Goal: Information Seeking & Learning: Learn about a topic

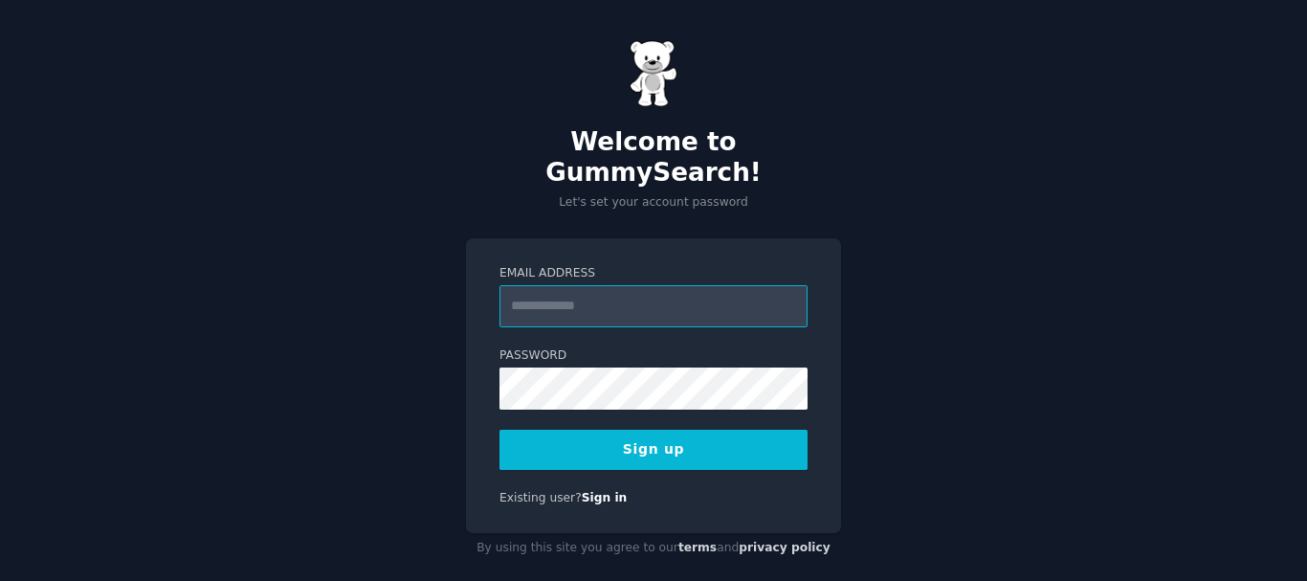
click at [636, 285] on input "Email Address" at bounding box center [654, 306] width 308 height 42
type input "**********"
click at [674, 430] on button "Sign up" at bounding box center [654, 450] width 308 height 40
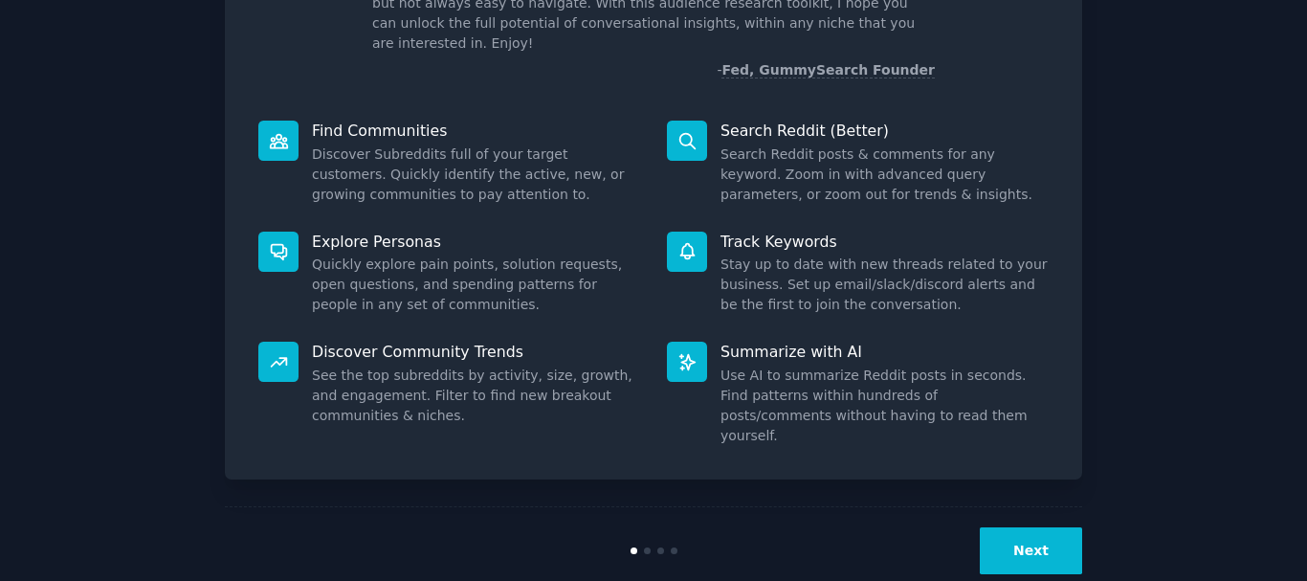
click at [1058, 527] on button "Next" at bounding box center [1031, 550] width 102 height 47
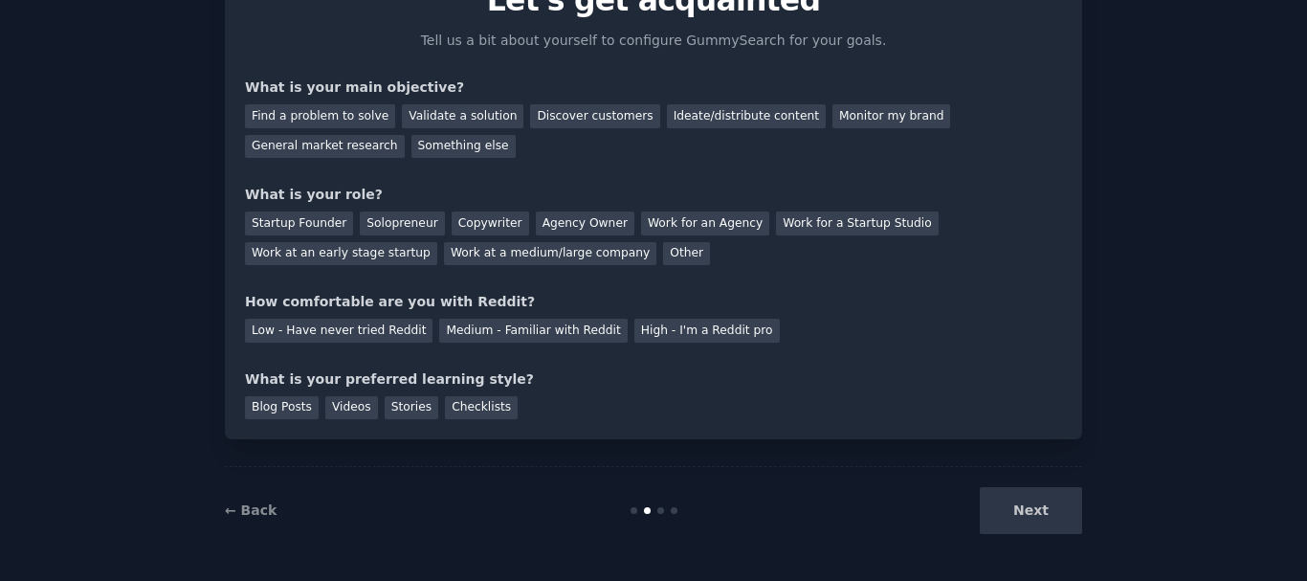
click at [1046, 510] on div "Next" at bounding box center [939, 510] width 286 height 47
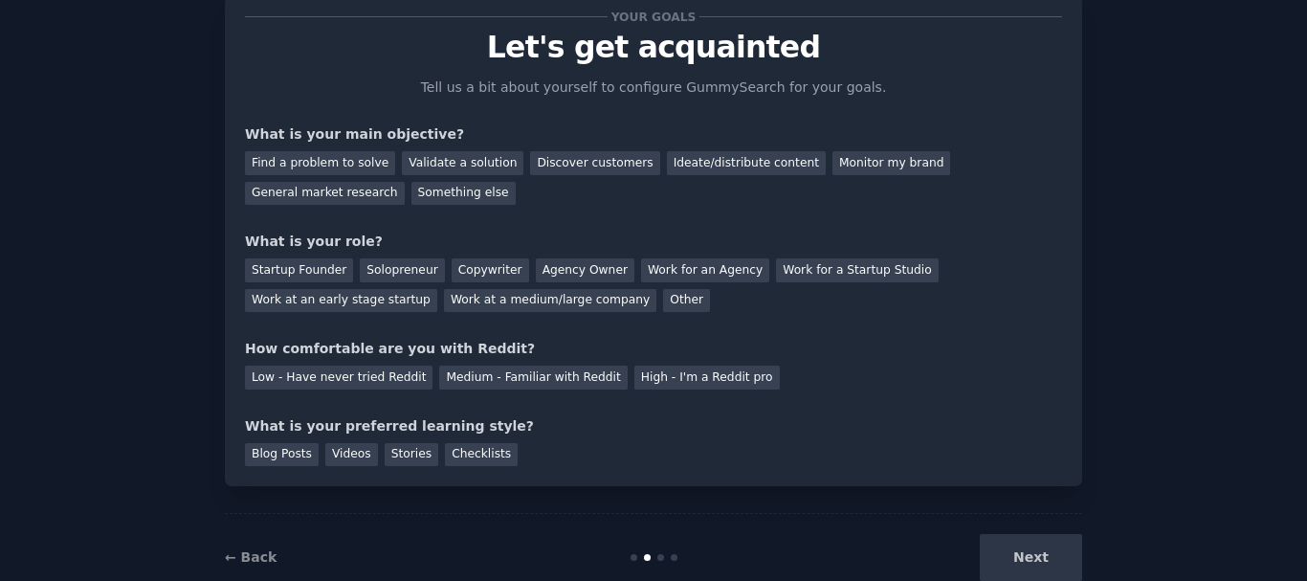
scroll to position [56, 0]
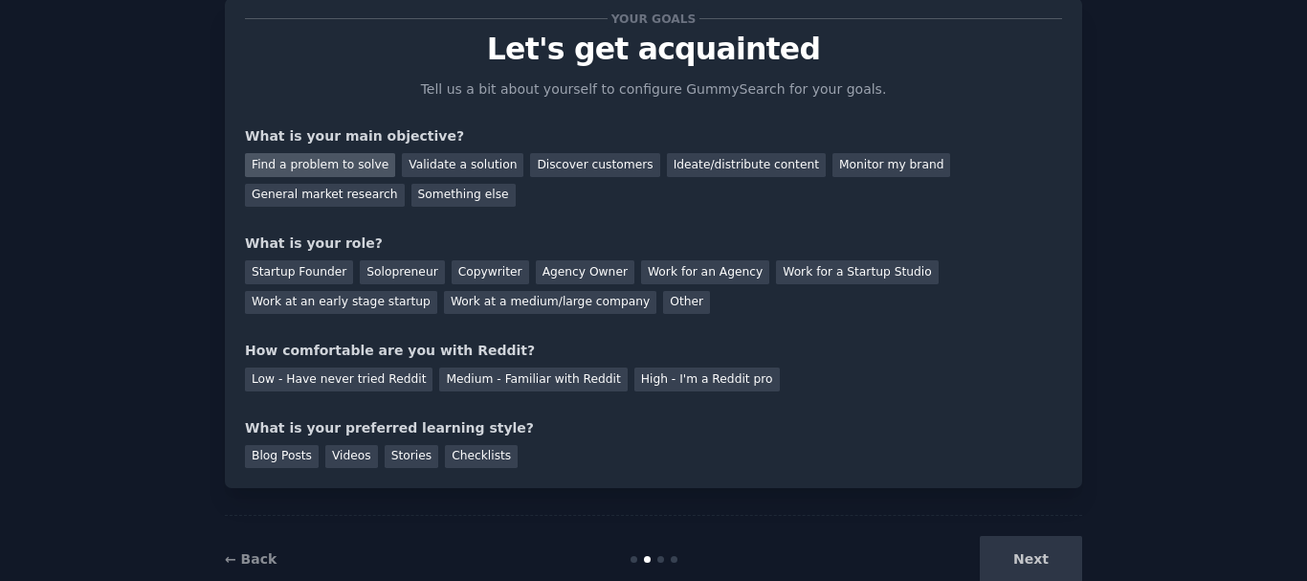
click at [320, 161] on div "Find a problem to solve" at bounding box center [320, 165] width 150 height 24
drag, startPoint x: 469, startPoint y: 157, endPoint x: 520, endPoint y: 156, distance: 50.7
click at [492, 156] on div "Validate a solution" at bounding box center [463, 165] width 122 height 24
click at [363, 158] on div "Find a problem to solve" at bounding box center [320, 165] width 150 height 24
click at [309, 263] on div "Startup Founder" at bounding box center [299, 272] width 108 height 24
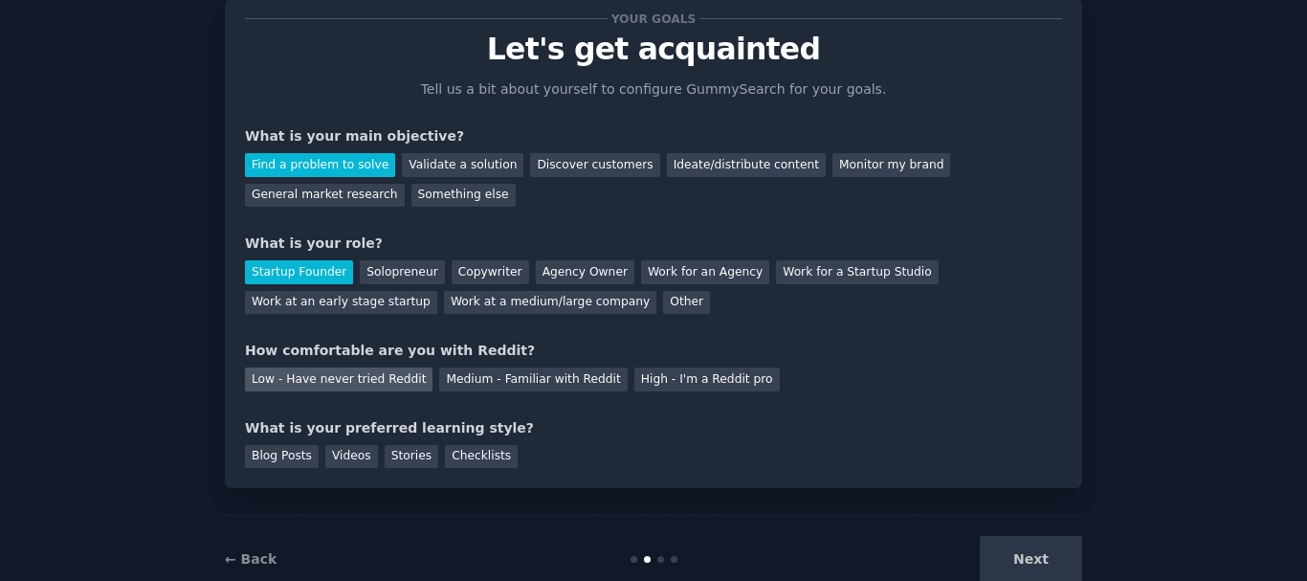
click at [348, 382] on div "Low - Have never tried Reddit" at bounding box center [339, 379] width 188 height 24
click at [340, 457] on div "Videos" at bounding box center [351, 457] width 53 height 24
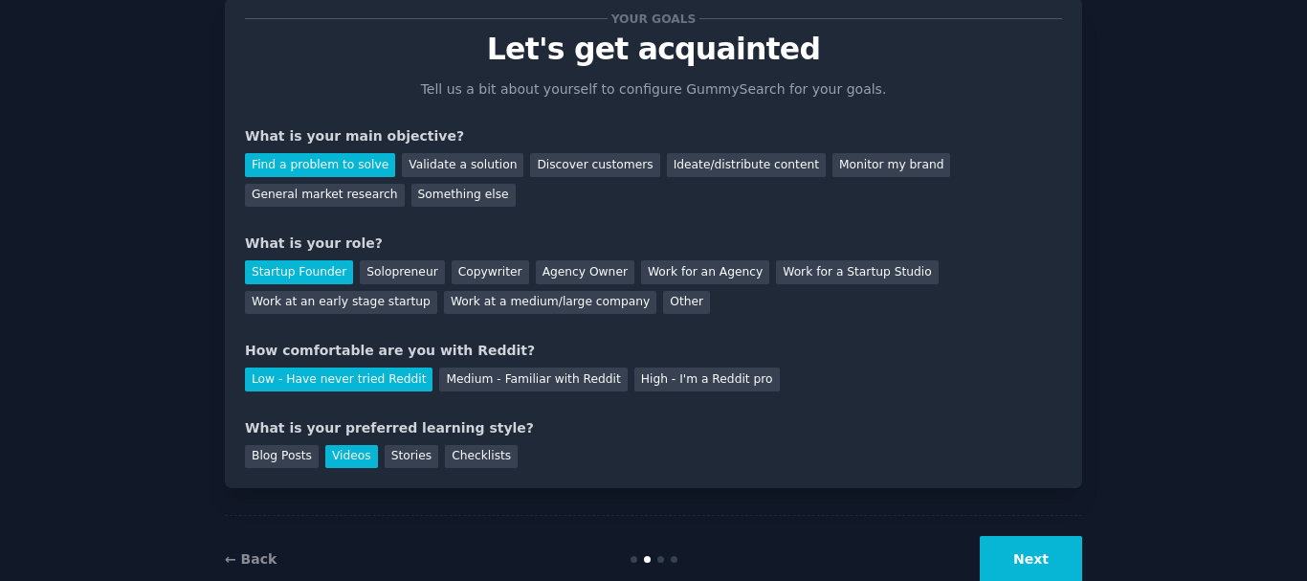
click at [1033, 562] on button "Next" at bounding box center [1031, 559] width 102 height 47
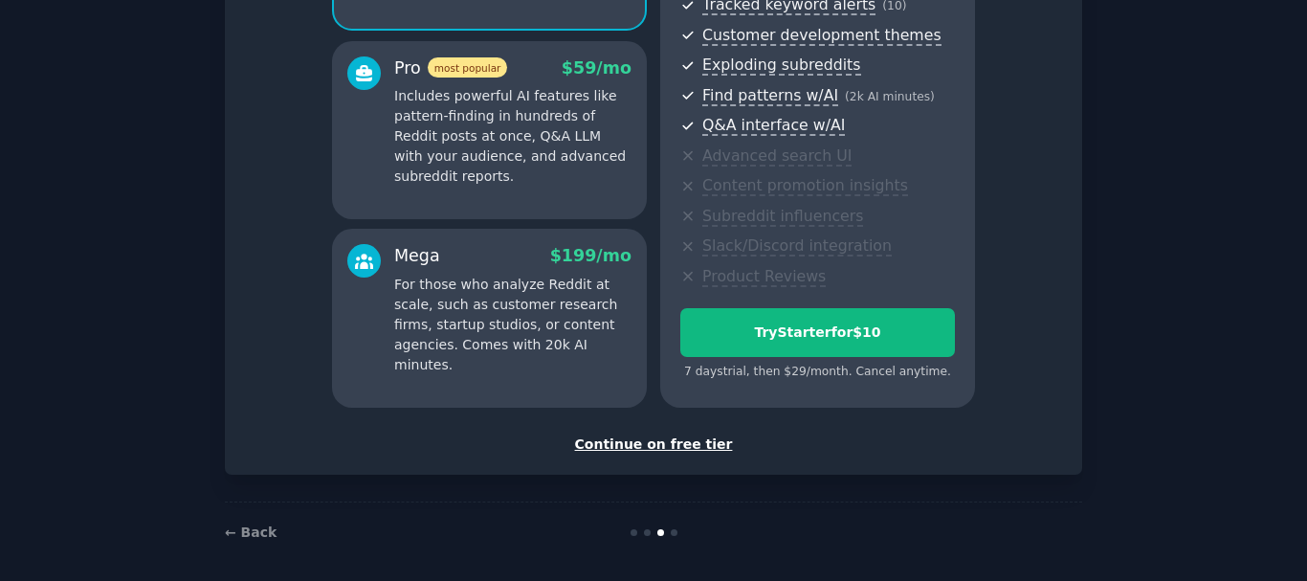
scroll to position [327, 0]
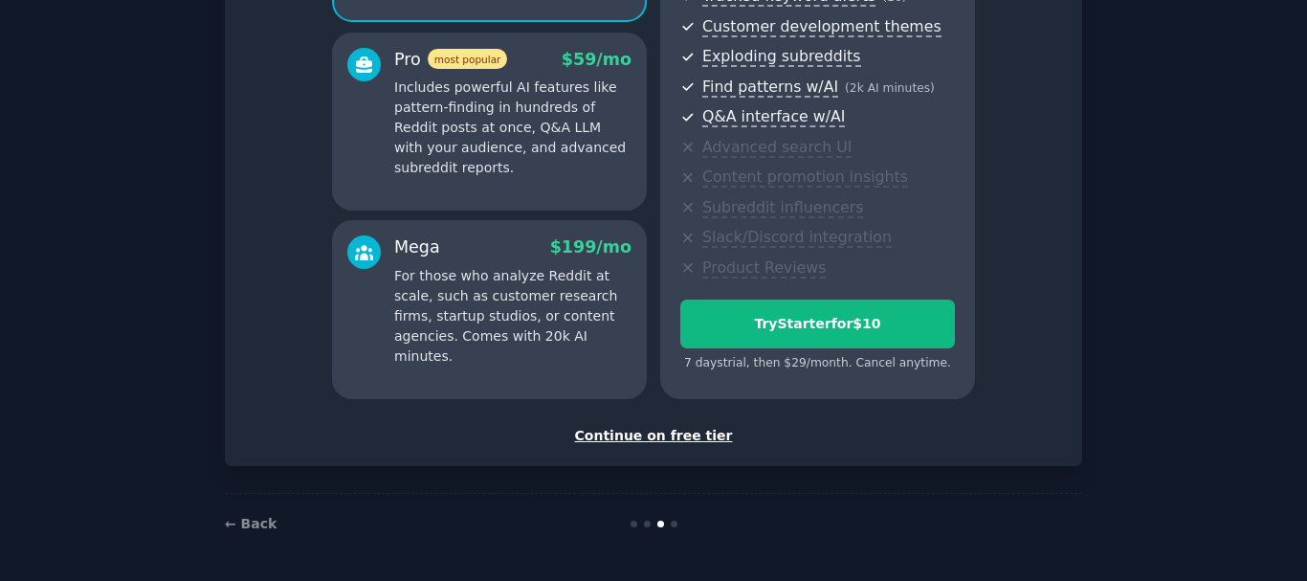
click at [679, 427] on div "Continue on free tier" at bounding box center [653, 436] width 817 height 20
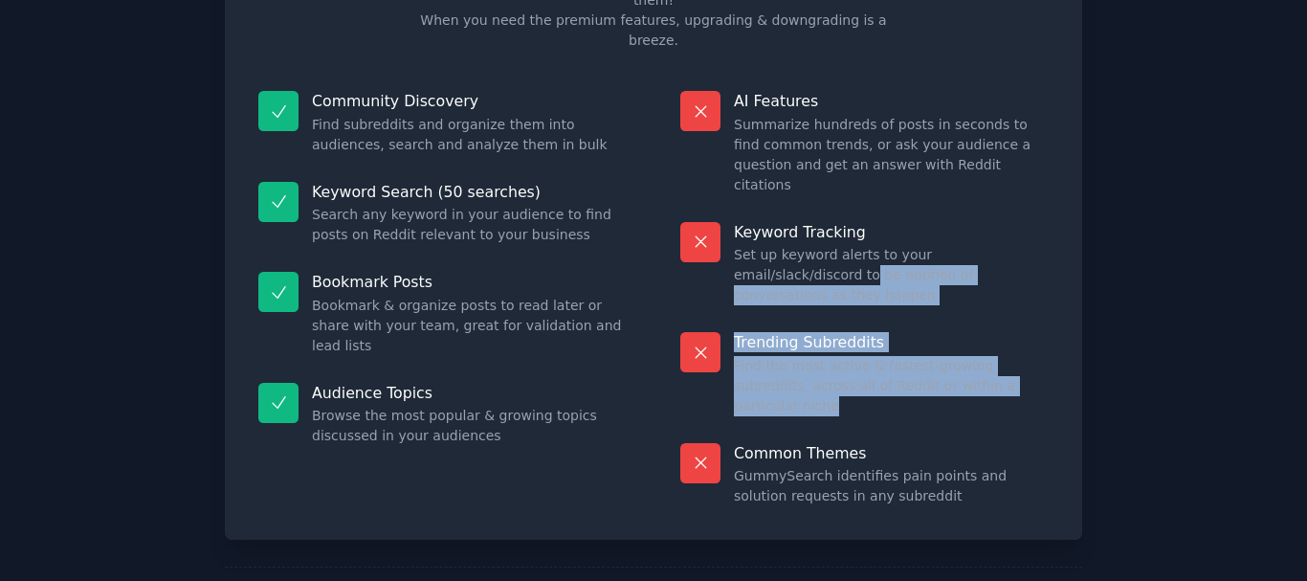
drag, startPoint x: 1302, startPoint y: 314, endPoint x: 1313, endPoint y: 197, distance: 117.3
click at [1306, 197] on html "Free plan info Included in the Free tier 50 searches on the free tier gets you …" at bounding box center [653, 290] width 1307 height 581
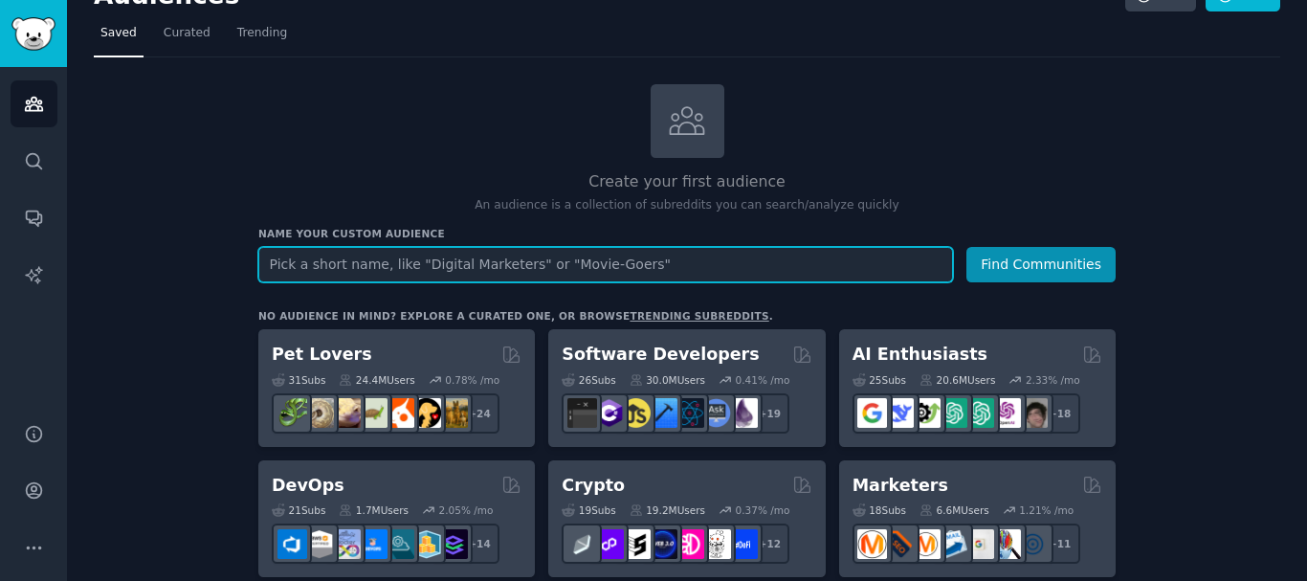
scroll to position [25, 0]
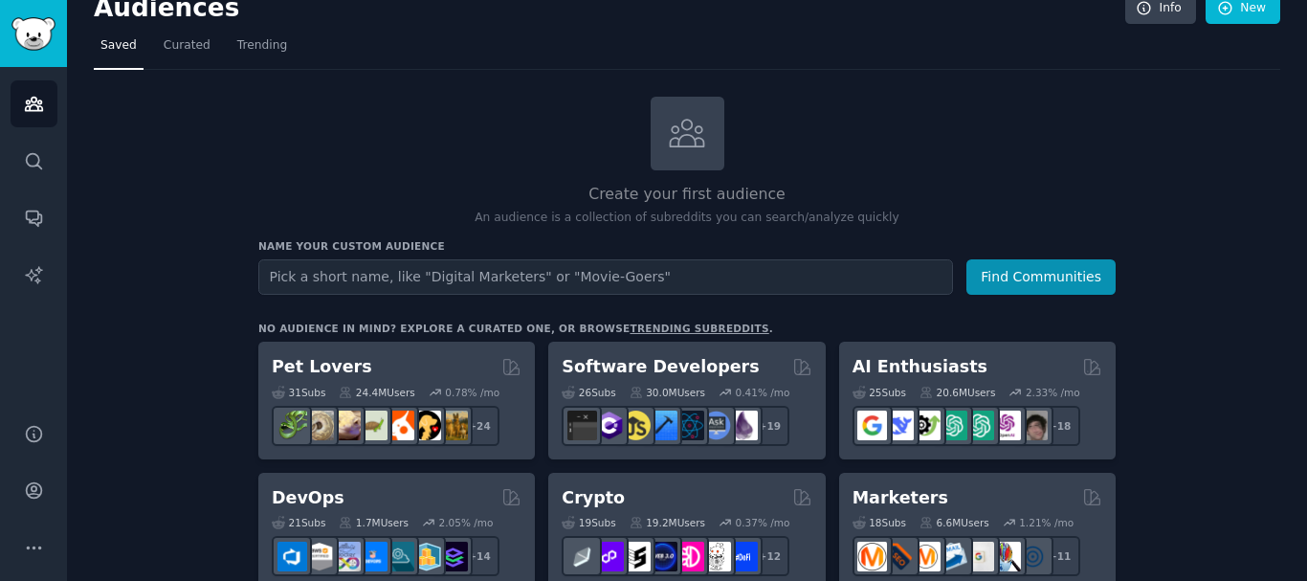
click at [653, 331] on link "trending subreddits" at bounding box center [699, 328] width 139 height 11
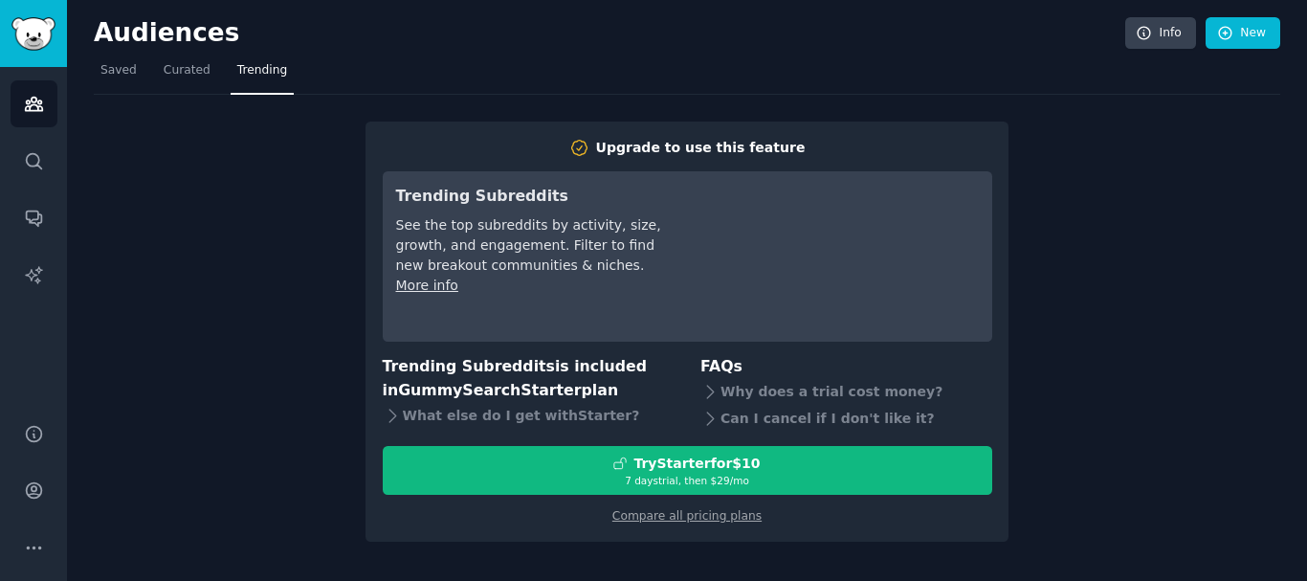
click at [141, 64] on nav "Saved Curated Trending" at bounding box center [687, 75] width 1187 height 39
click at [179, 74] on span "Curated" at bounding box center [187, 70] width 47 height 17
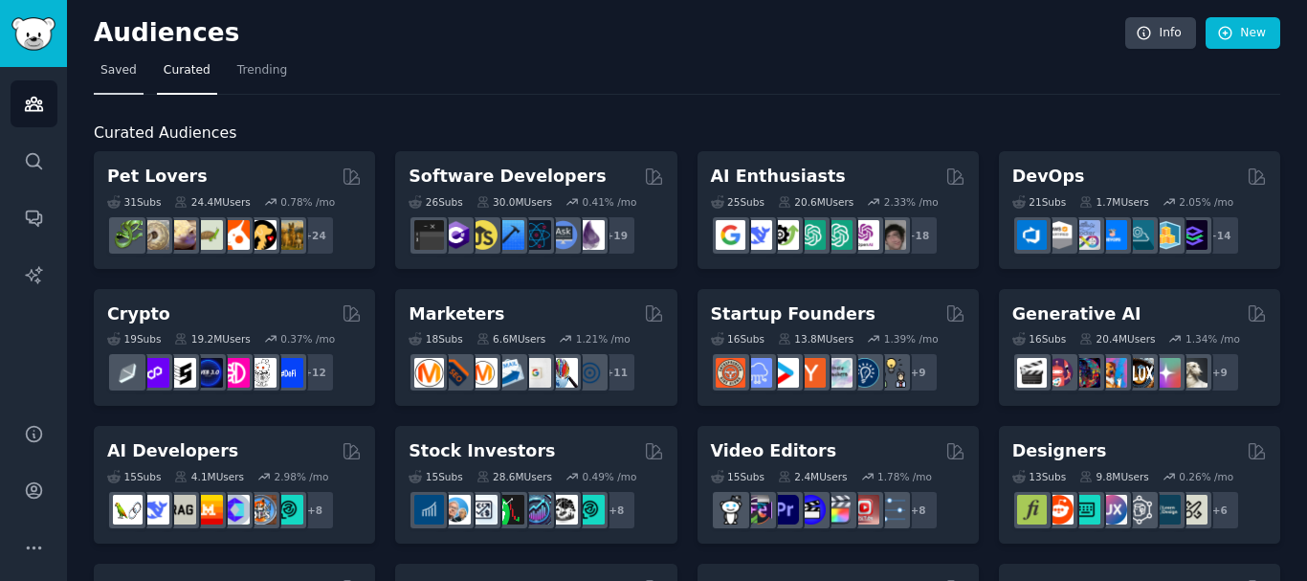
click at [124, 72] on span "Saved" at bounding box center [118, 70] width 36 height 17
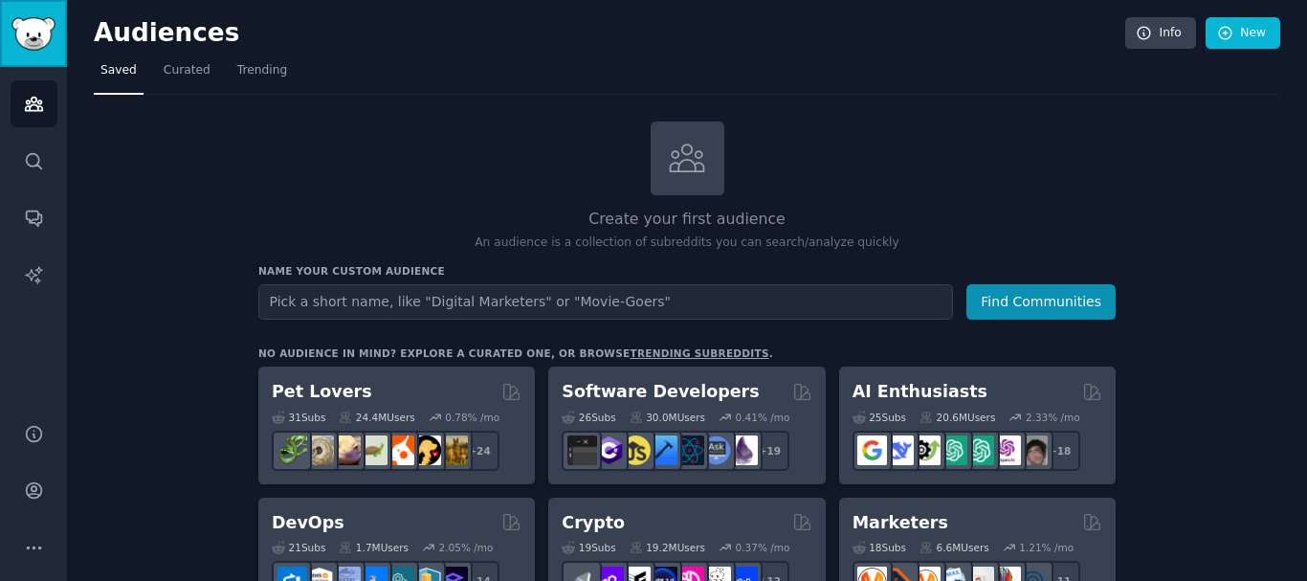
click at [32, 24] on img "Sidebar" at bounding box center [33, 33] width 44 height 33
click at [47, 42] on img "Sidebar" at bounding box center [33, 33] width 44 height 33
click at [33, 539] on icon "Sidebar" at bounding box center [34, 548] width 20 height 20
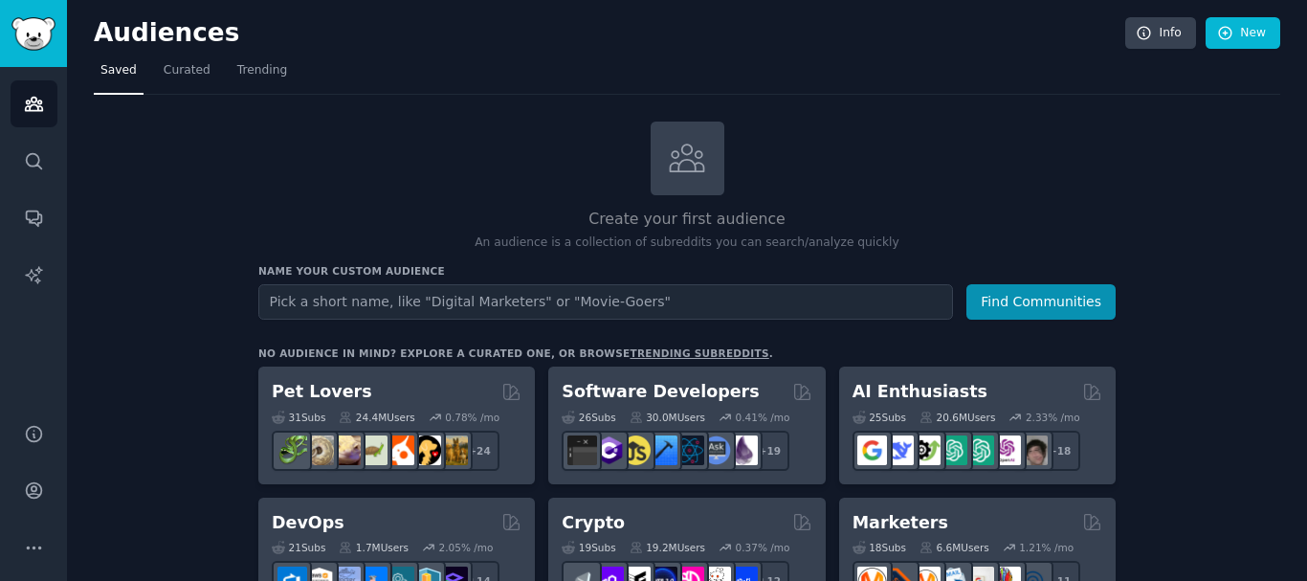
click at [336, 273] on h3 "Name your custom audience" at bounding box center [686, 270] width 857 height 13
click at [1237, 580] on div at bounding box center [653, 581] width 1307 height 0
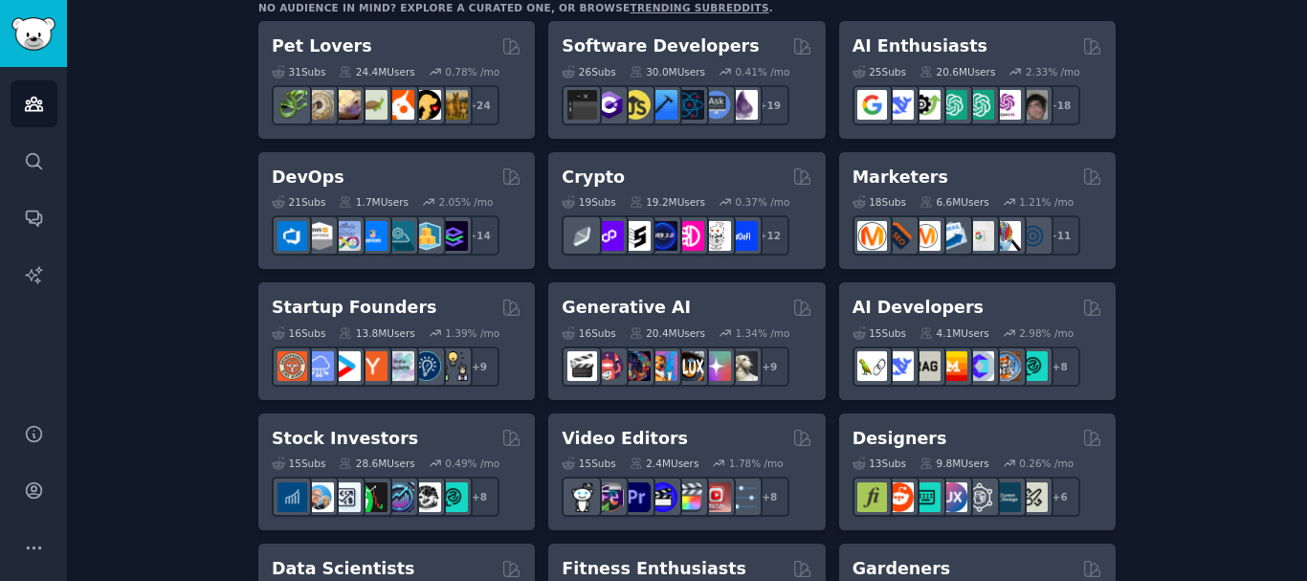
scroll to position [386, 0]
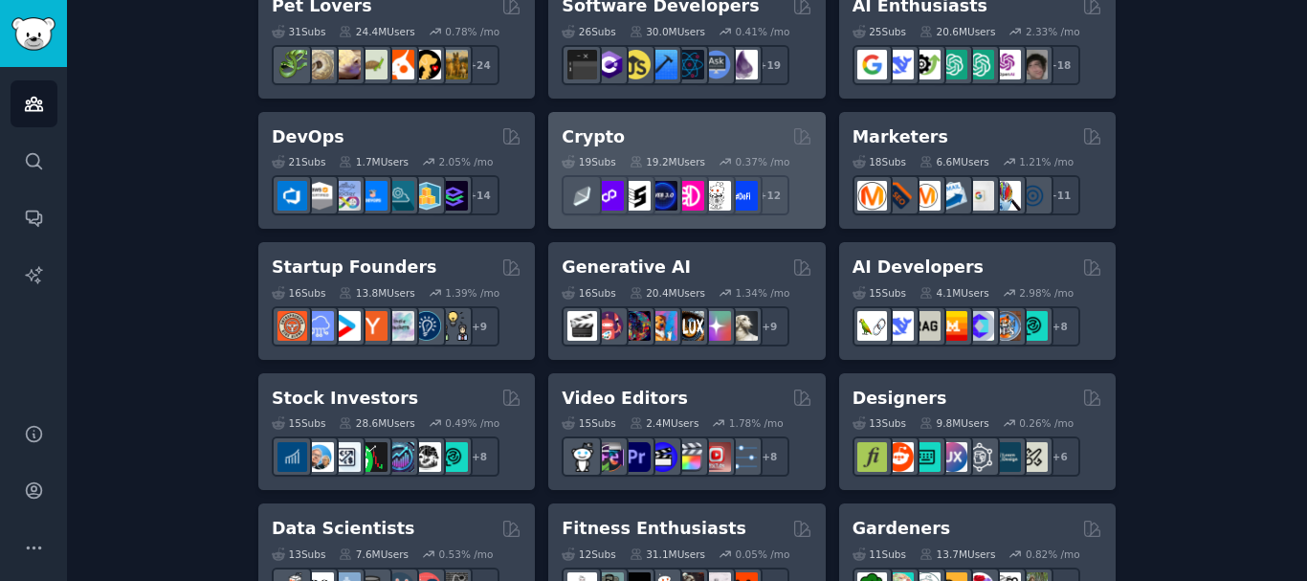
click at [588, 132] on h2 "Crypto" at bounding box center [593, 137] width 63 height 24
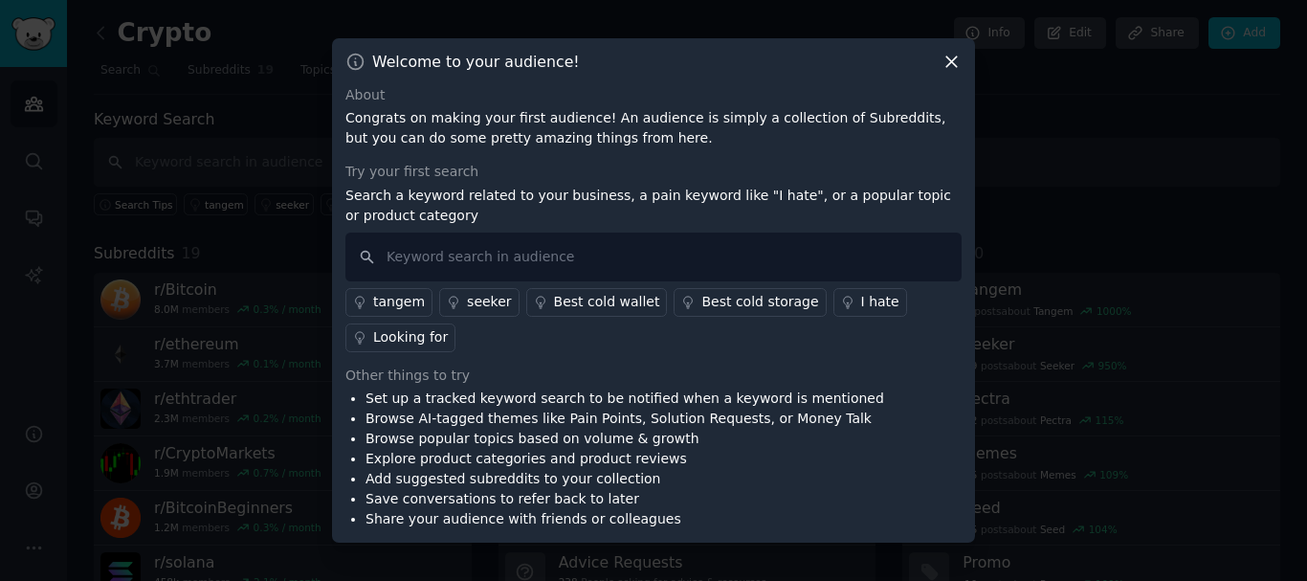
click at [946, 69] on icon at bounding box center [952, 62] width 20 height 20
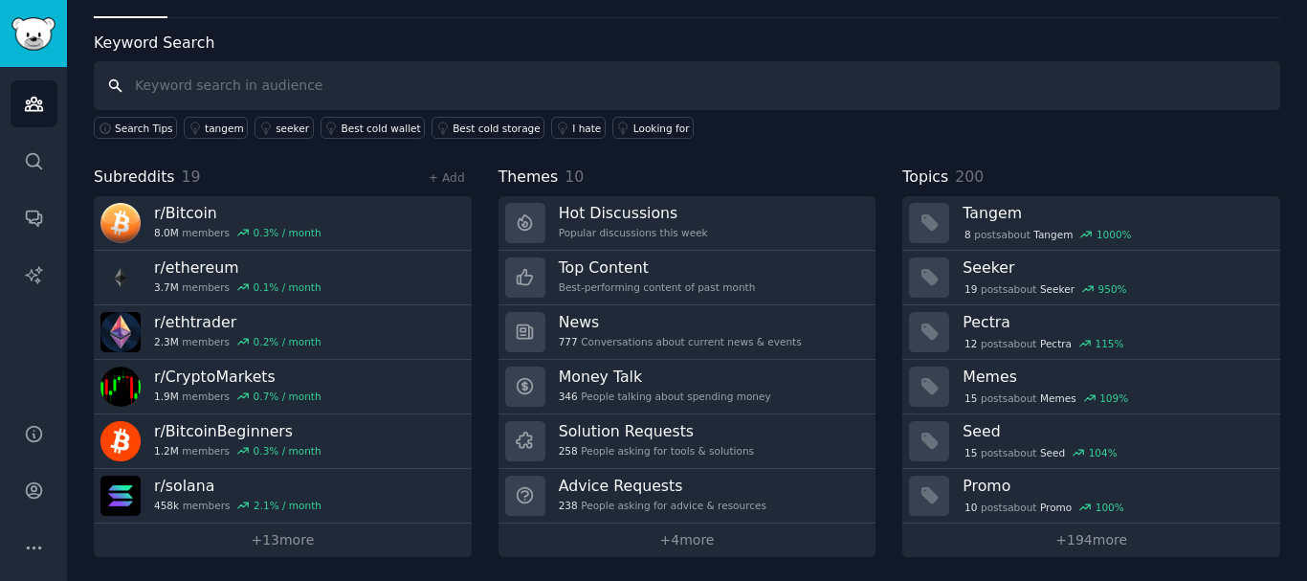
scroll to position [79, 0]
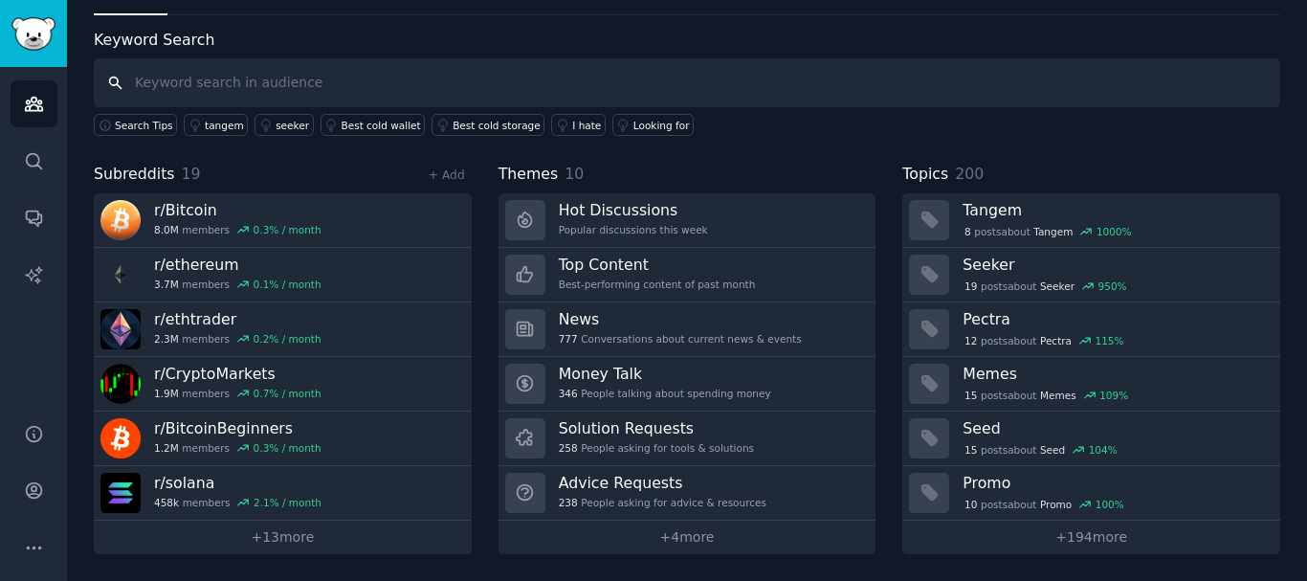
click at [977, 92] on input "text" at bounding box center [687, 82] width 1187 height 49
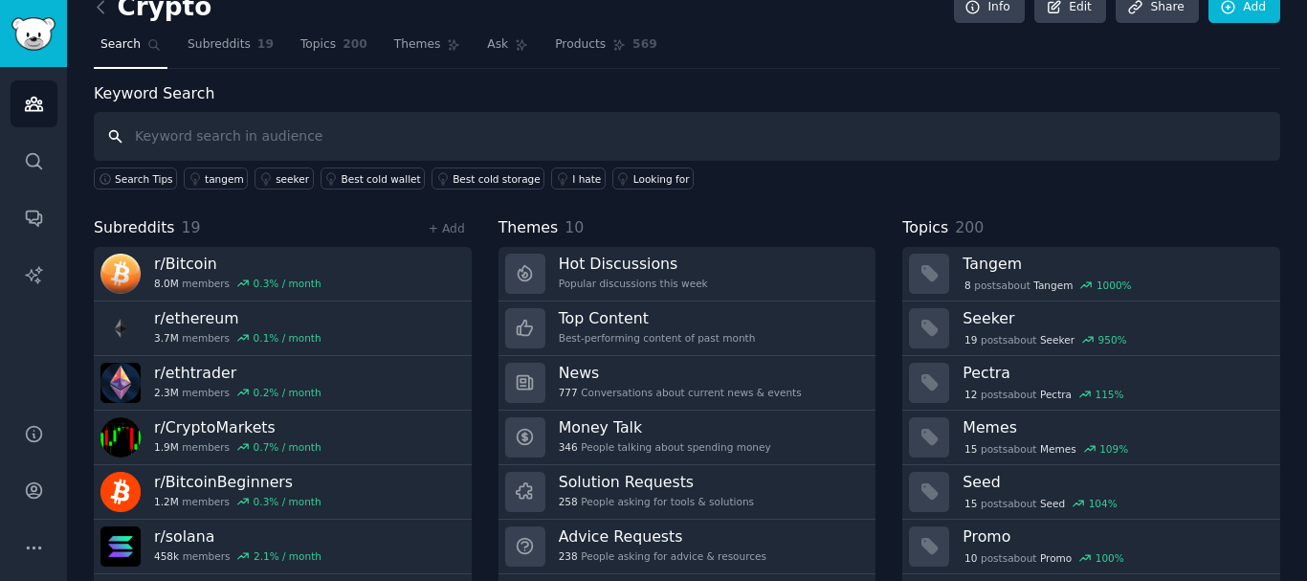
scroll to position [0, 0]
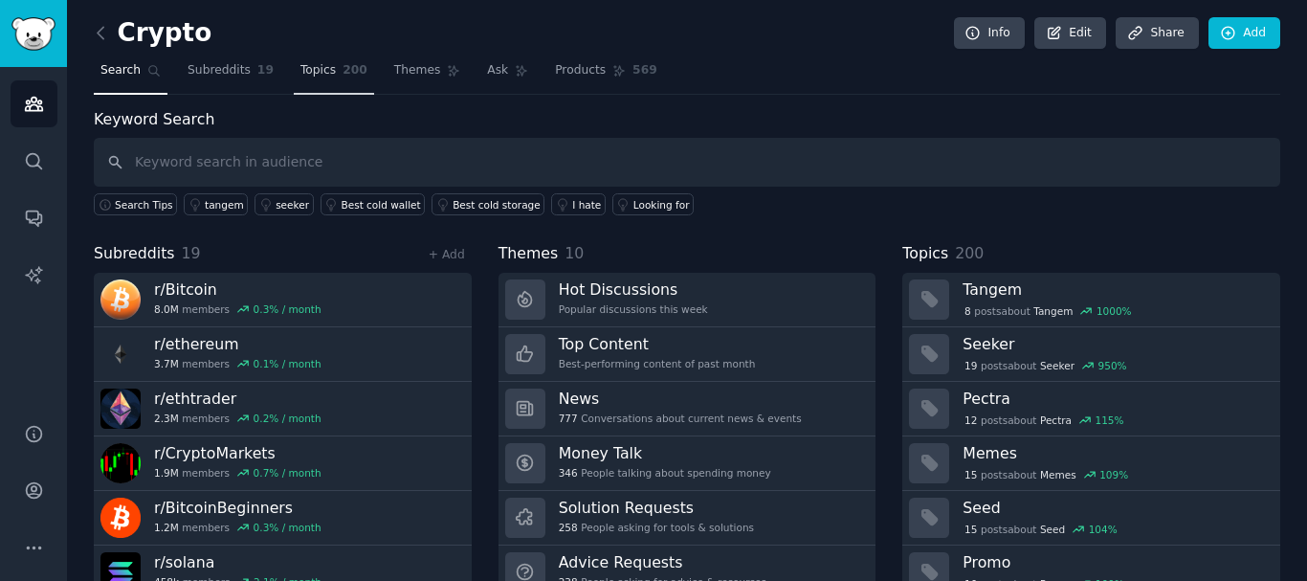
click at [317, 78] on span "Topics" at bounding box center [318, 70] width 35 height 17
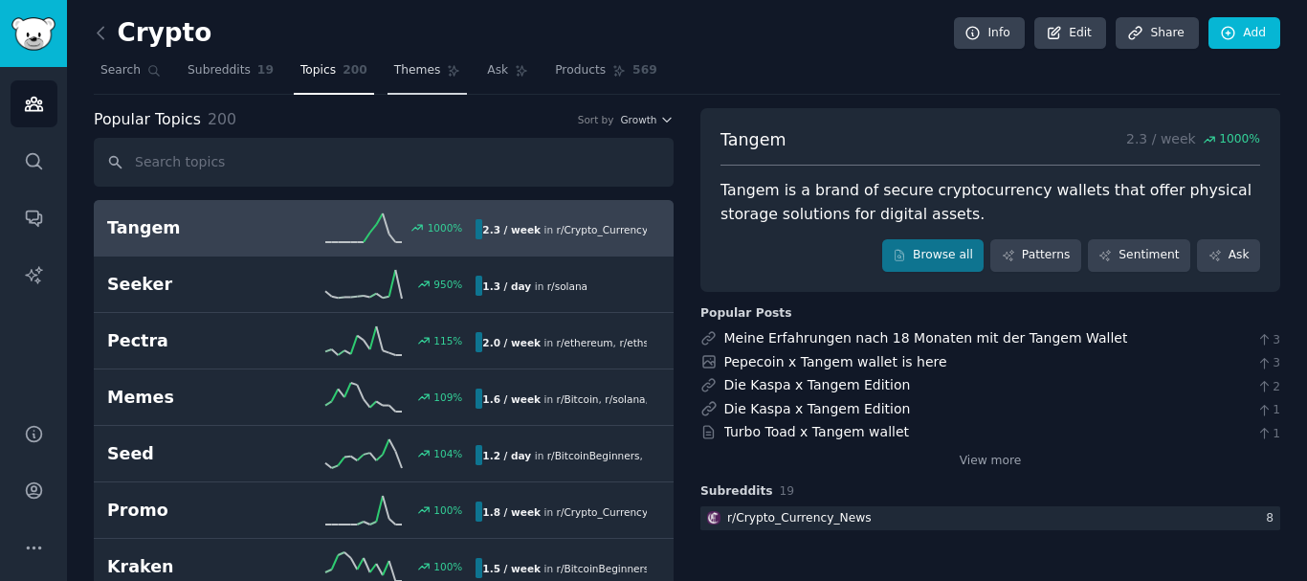
click at [397, 78] on span "Themes" at bounding box center [417, 70] width 47 height 17
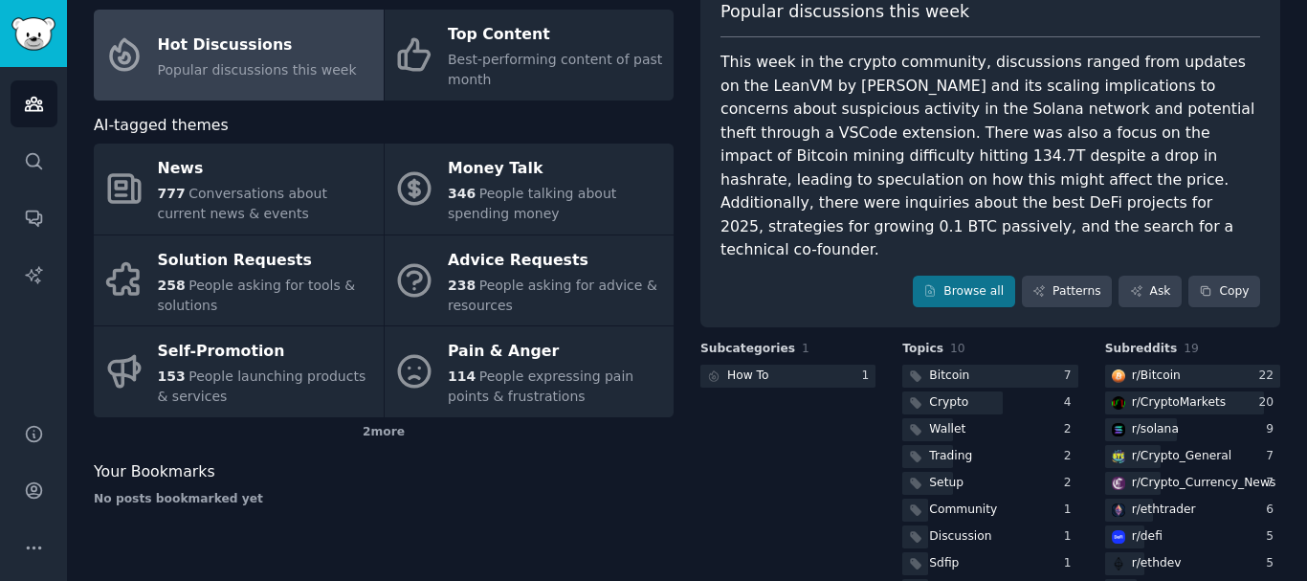
scroll to position [132, 0]
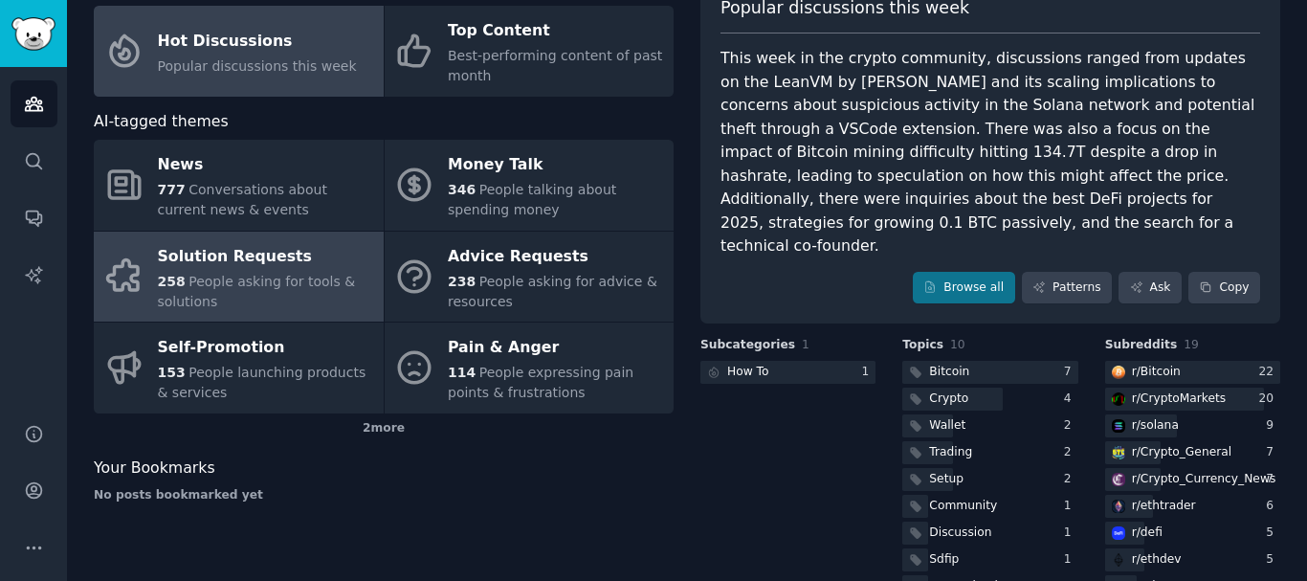
click at [261, 292] on div "258 People asking for tools & solutions" at bounding box center [266, 292] width 216 height 40
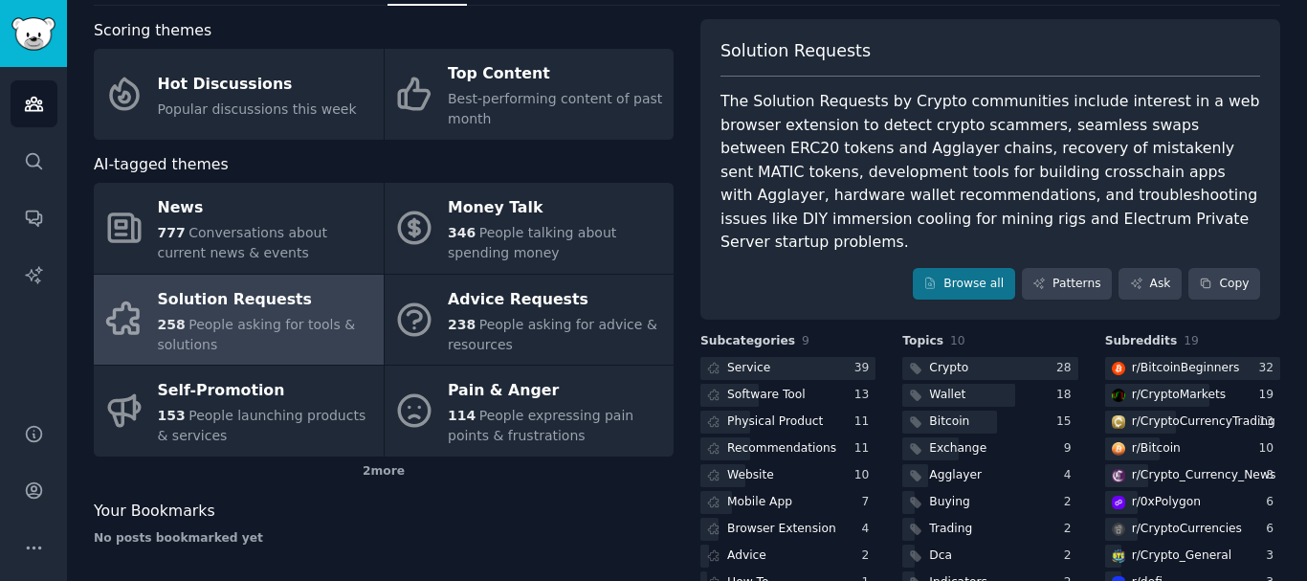
scroll to position [92, 0]
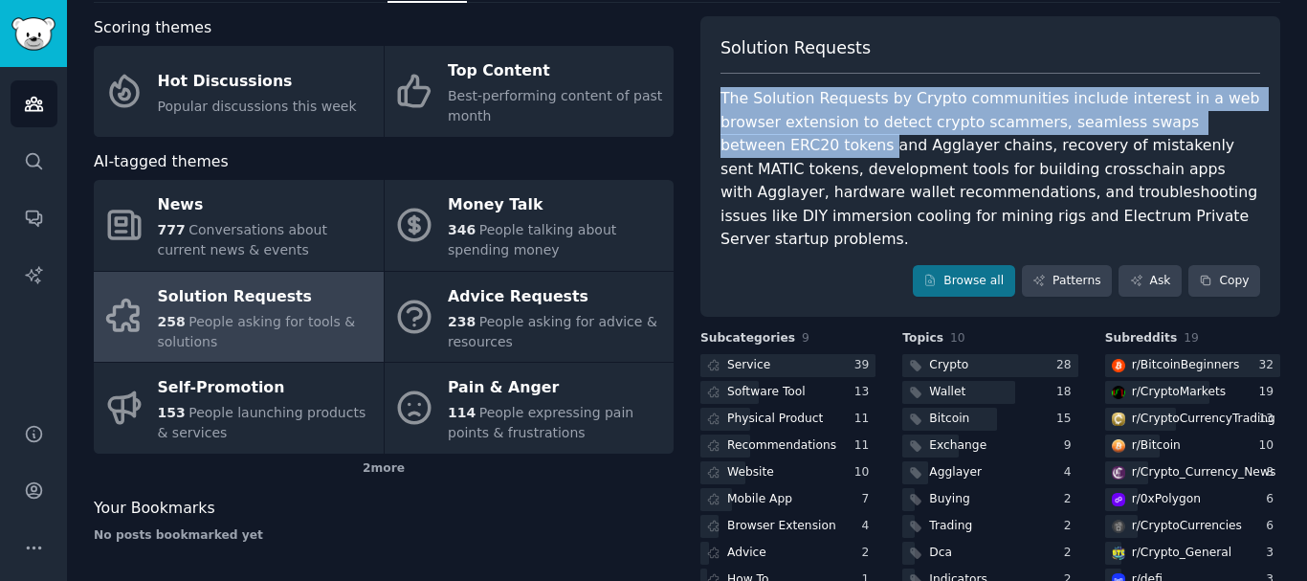
drag, startPoint x: 1281, startPoint y: 83, endPoint x: 1283, endPoint y: 58, distance: 25.0
click at [1283, 58] on div "Crypto Info Edit Share Add Search Subreddits 19 Topics 200 Themes Ask Products …" at bounding box center [687, 278] width 1240 height 741
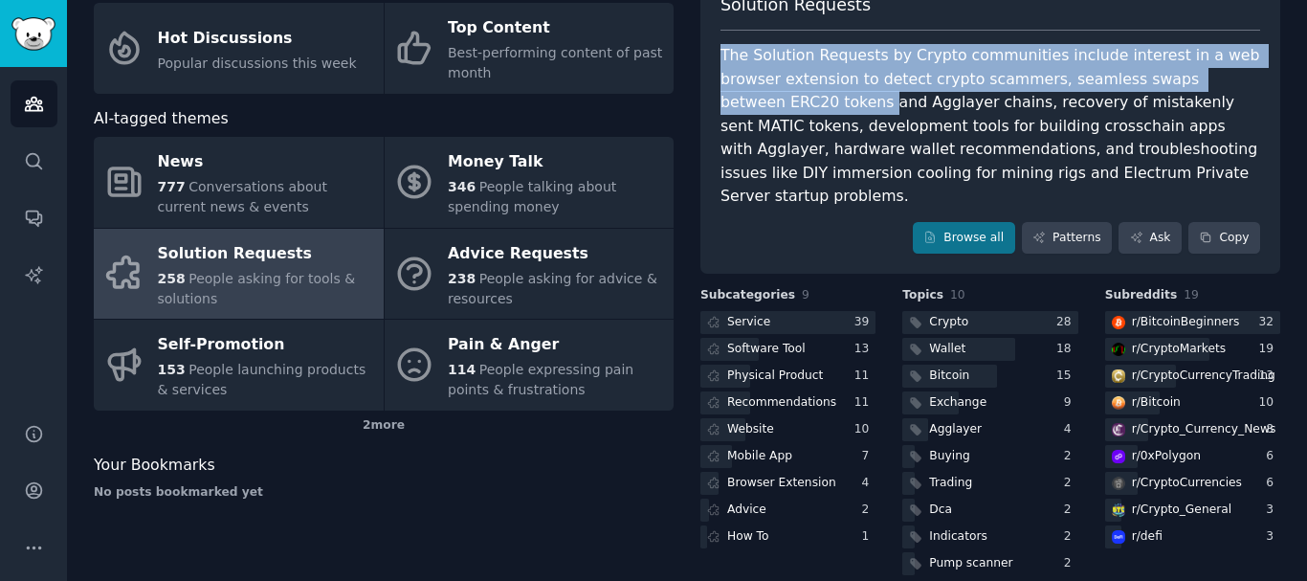
scroll to position [136, 0]
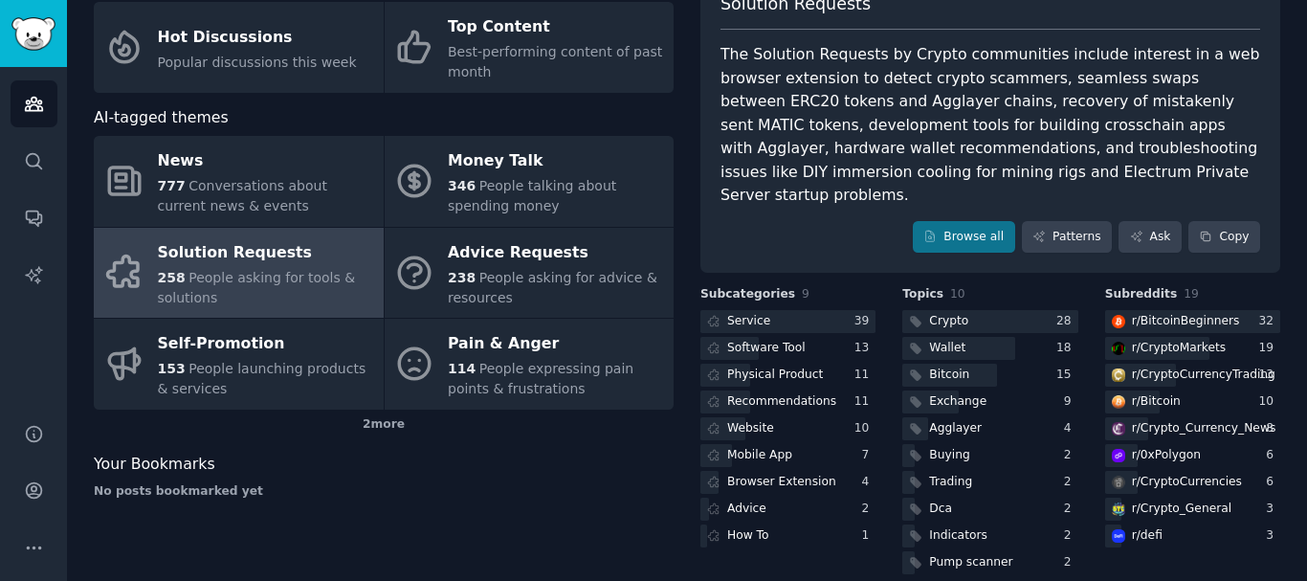
click at [664, 464] on div "Your Bookmarks" at bounding box center [384, 465] width 580 height 24
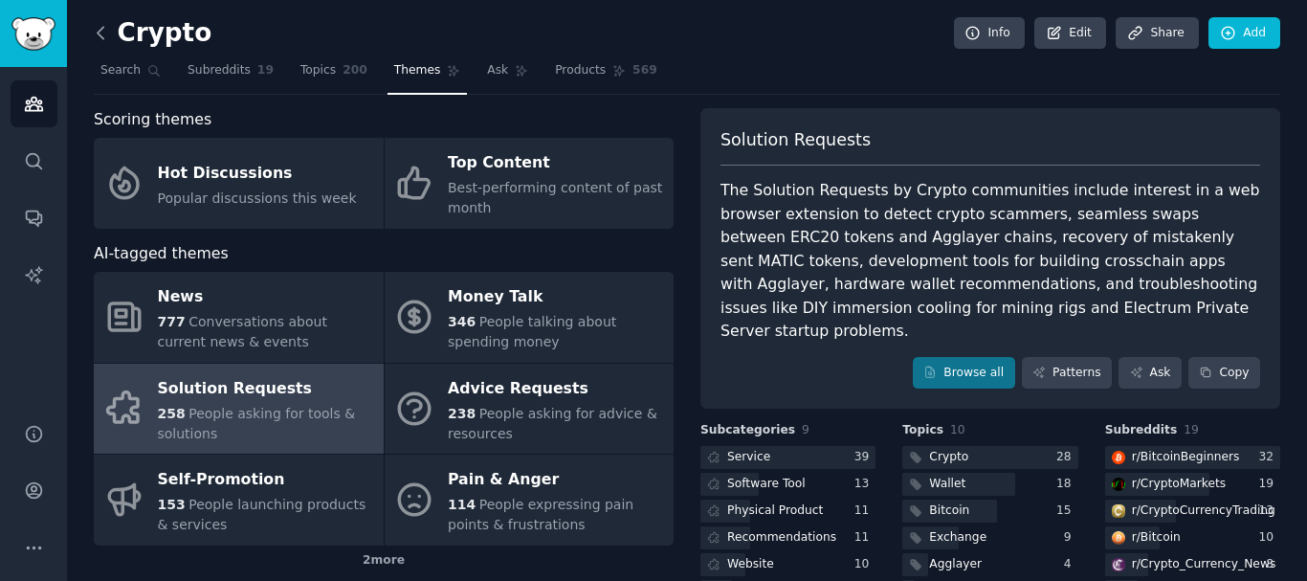
click at [94, 30] on div "Crypto Info Edit Share Add Search Subreddits 19 Topics 200 Themes Ask Products …" at bounding box center [687, 370] width 1240 height 741
click at [99, 31] on icon at bounding box center [101, 33] width 20 height 20
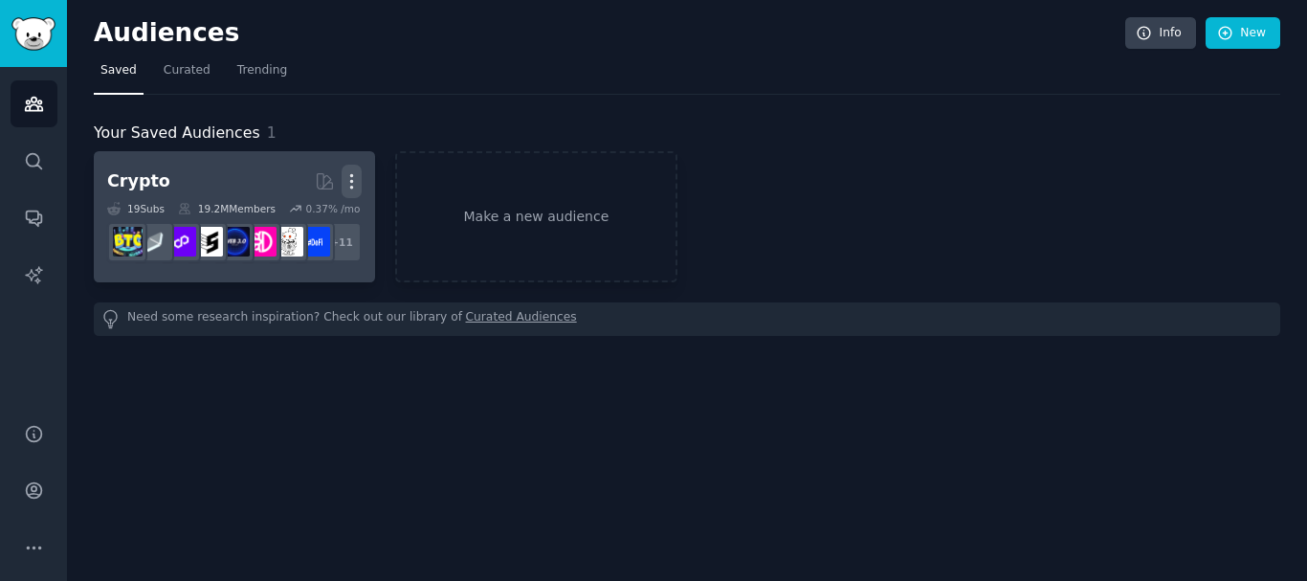
click at [351, 188] on icon "button" at bounding box center [352, 181] width 2 height 13
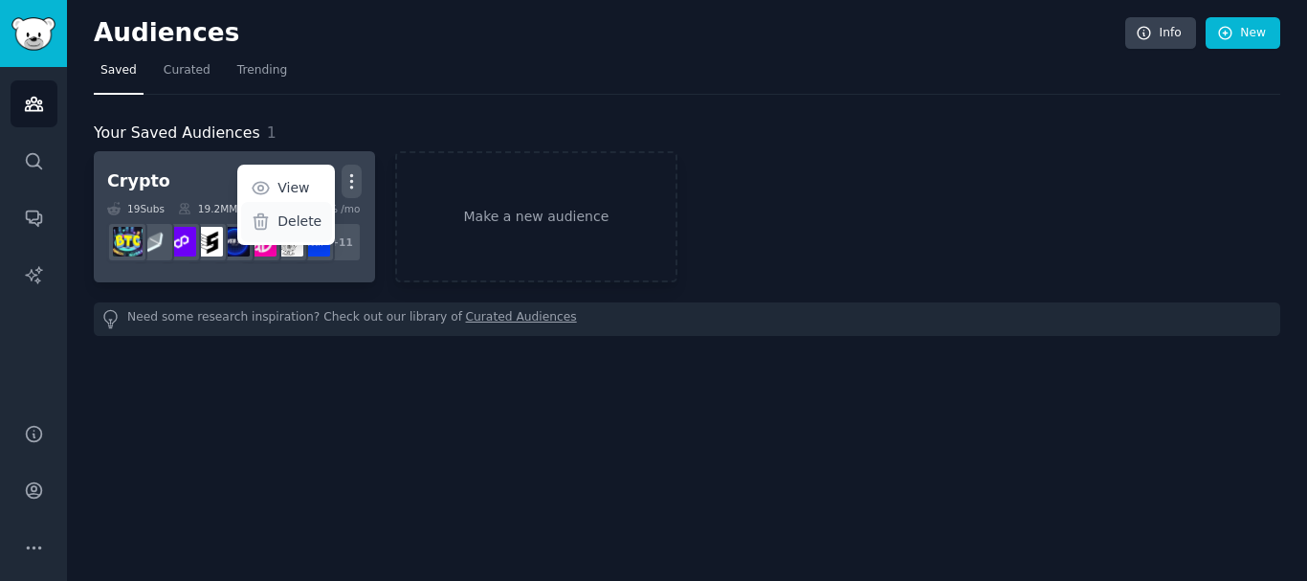
click at [320, 215] on p "Delete" at bounding box center [300, 221] width 44 height 20
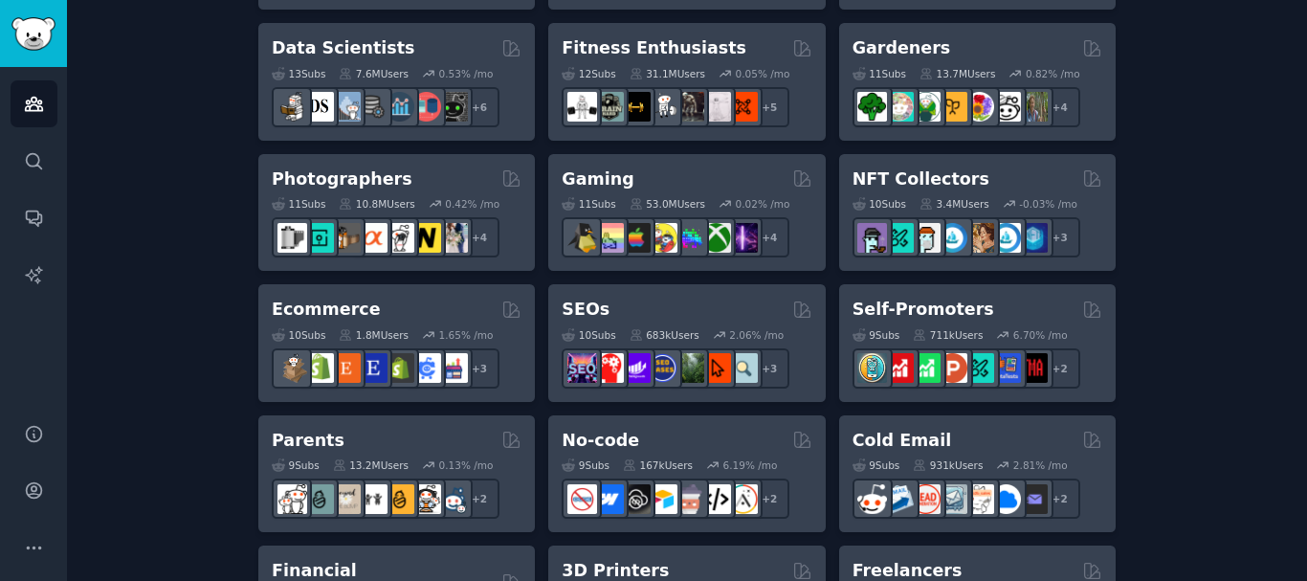
scroll to position [848, 0]
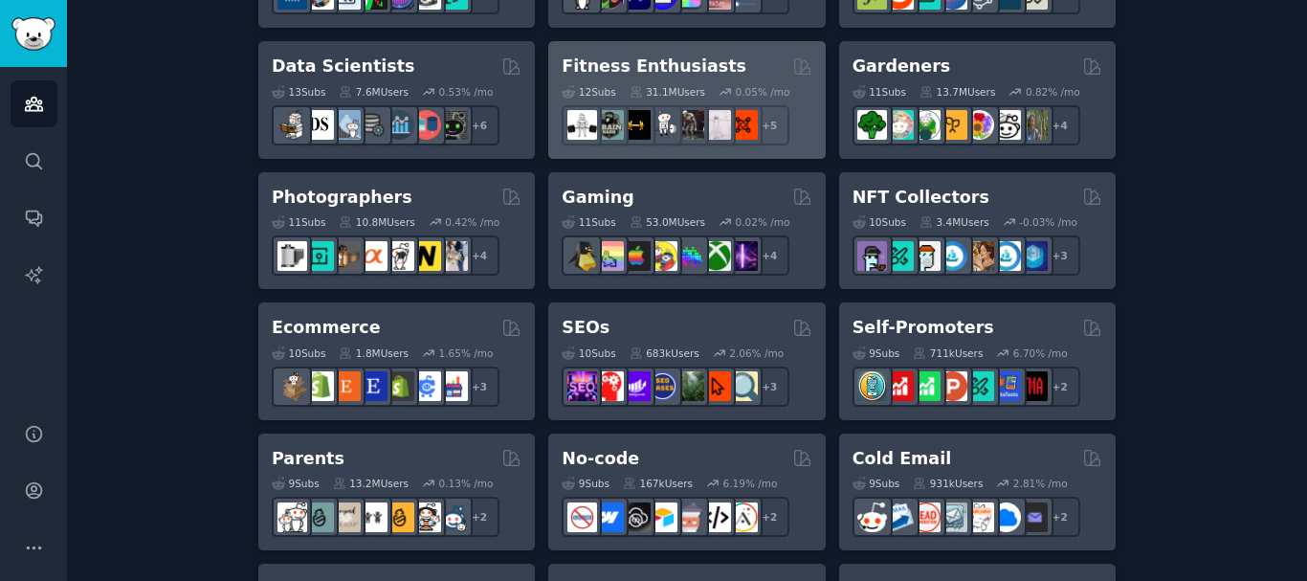
click at [634, 59] on h2 "Fitness Enthusiasts" at bounding box center [654, 67] width 185 height 24
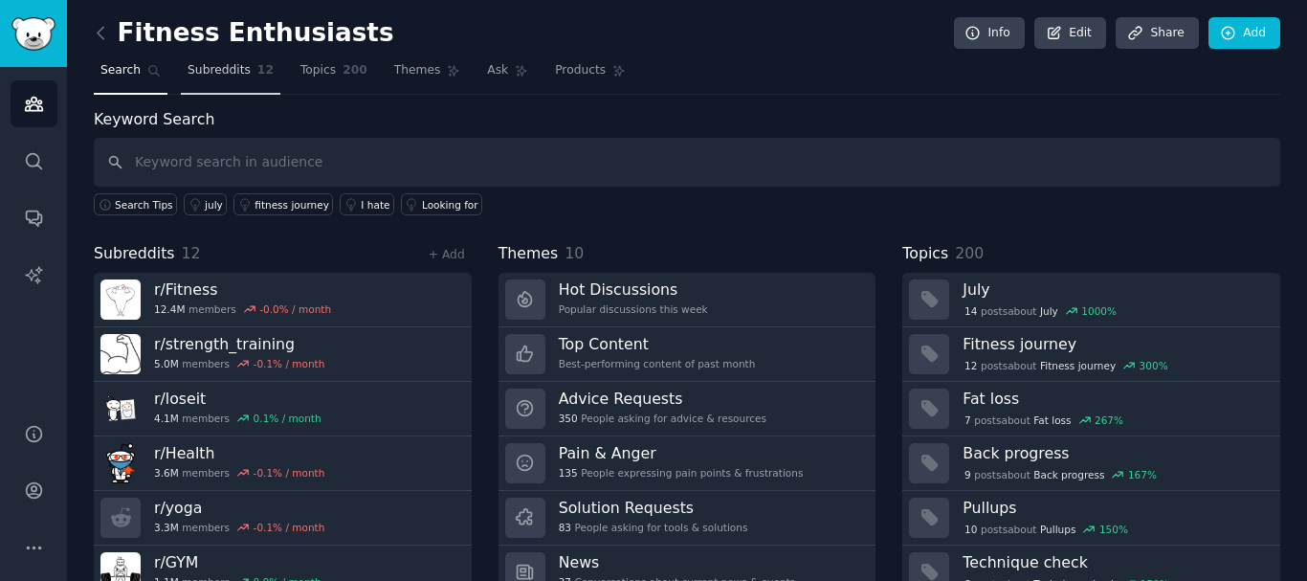
click at [196, 71] on span "Subreddits" at bounding box center [219, 70] width 63 height 17
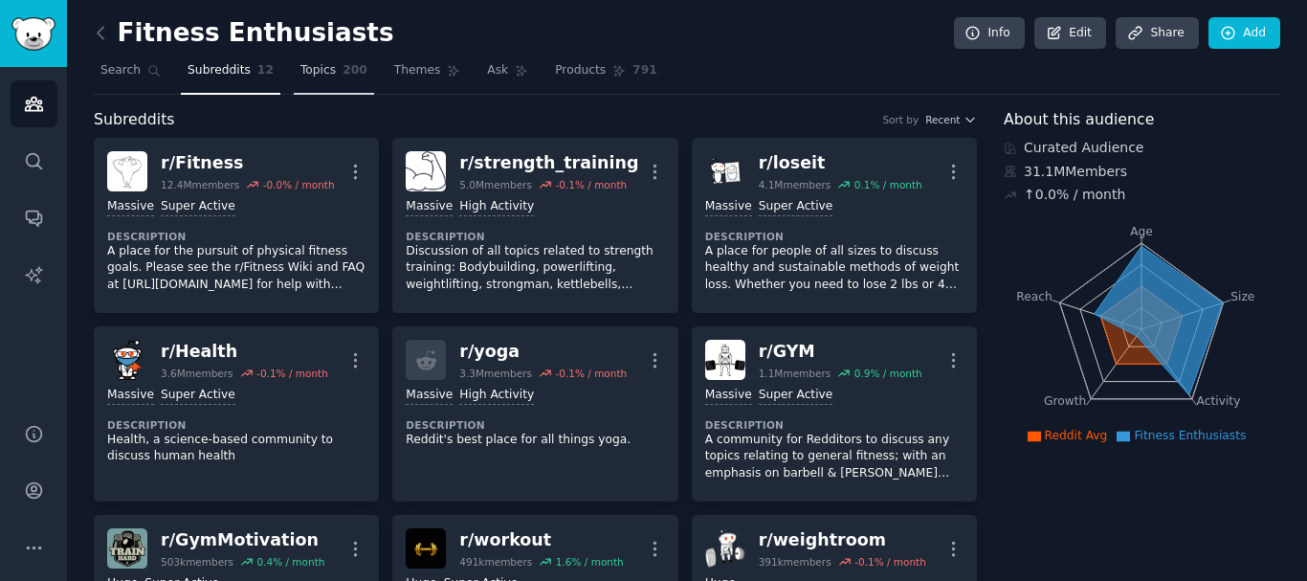
click at [318, 65] on span "Topics" at bounding box center [318, 70] width 35 height 17
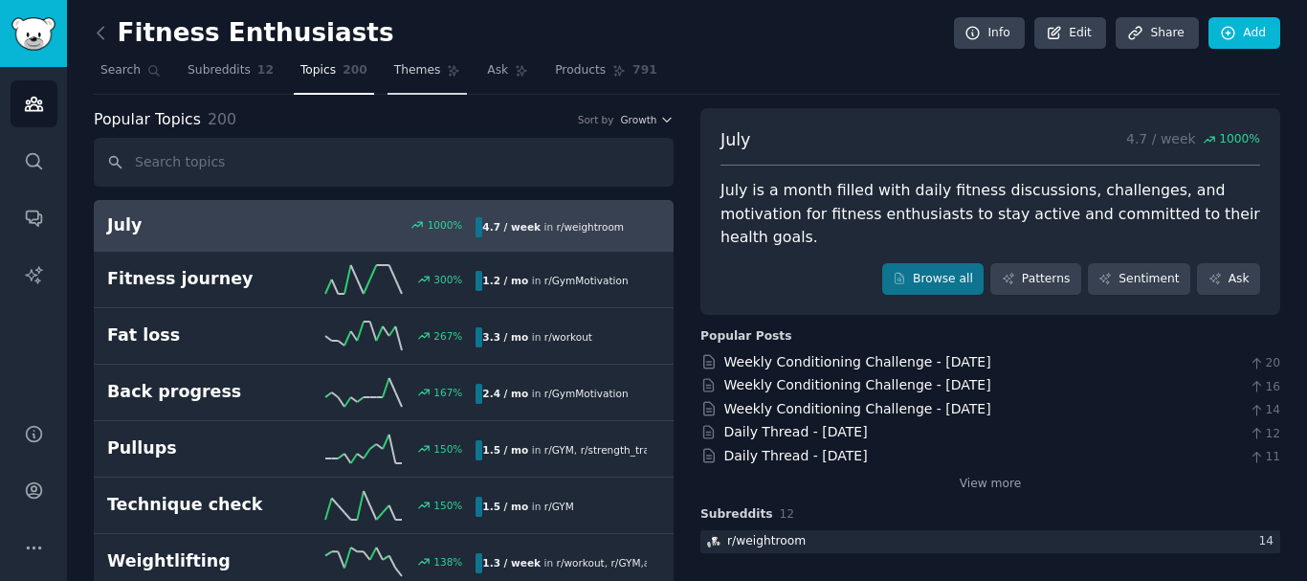
click at [400, 70] on span "Themes" at bounding box center [417, 70] width 47 height 17
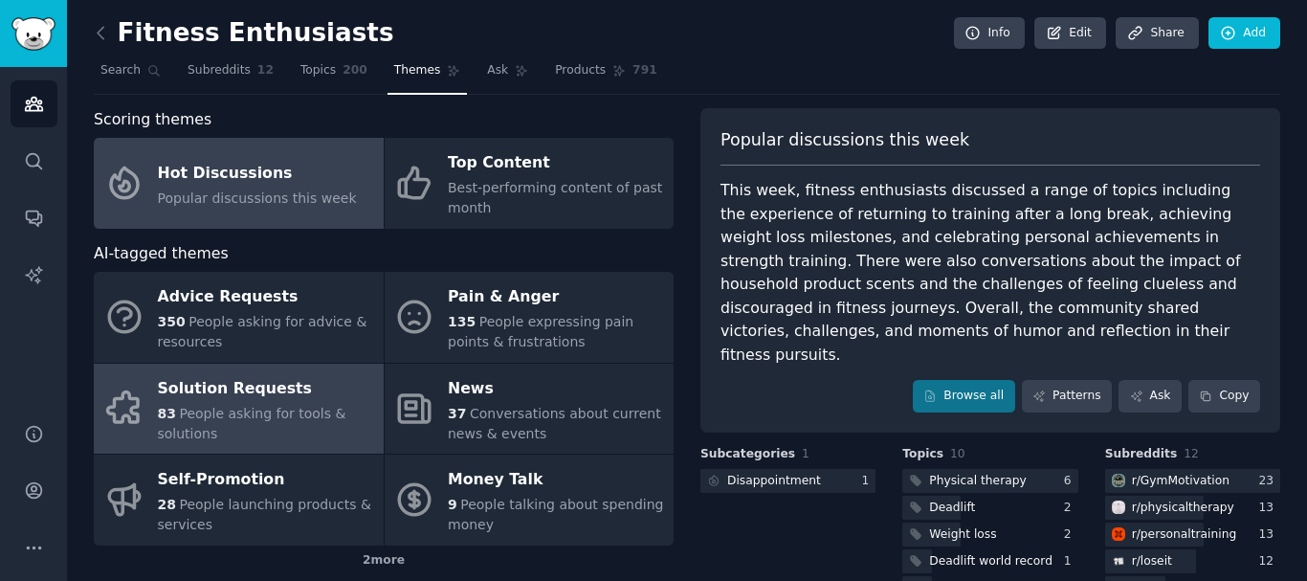
click at [235, 406] on span "People asking for tools & solutions" at bounding box center [252, 423] width 189 height 35
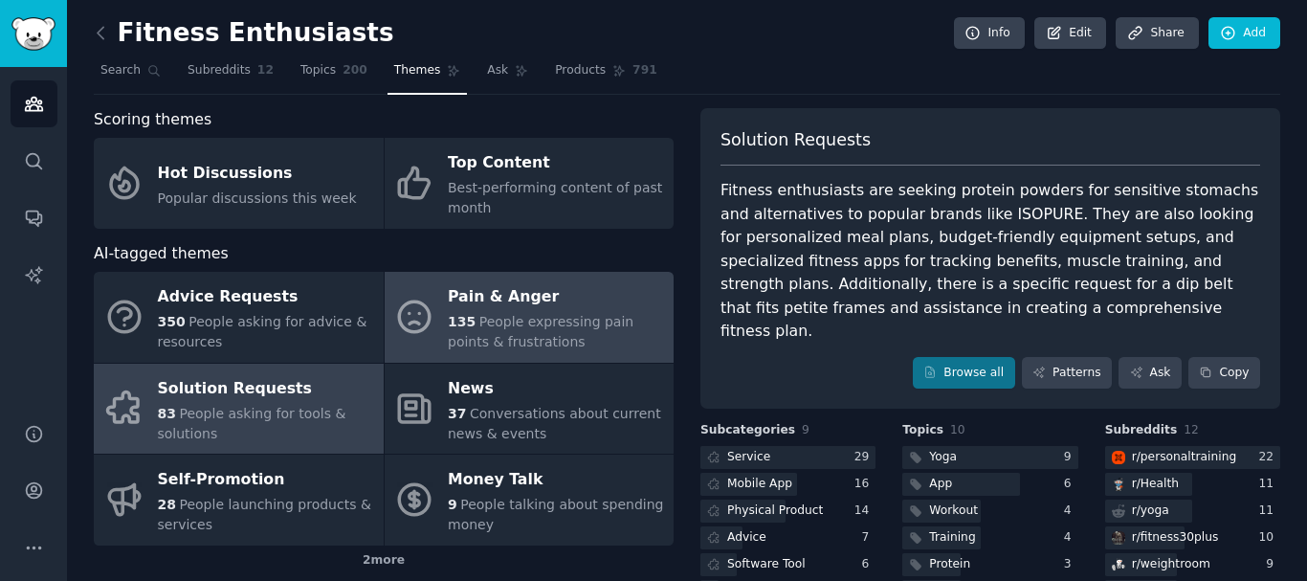
click at [487, 330] on div "135 People expressing pain points & frustrations" at bounding box center [556, 332] width 216 height 40
